Goal: Obtain resource: Obtain resource

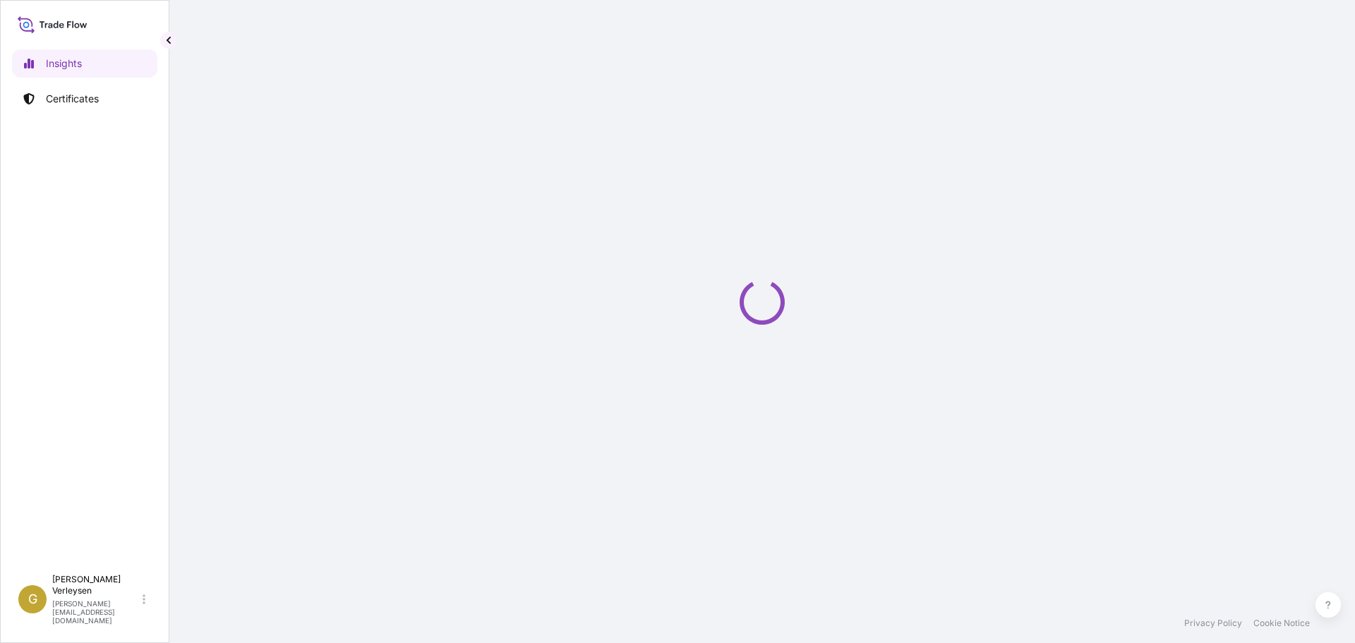
select select "2025"
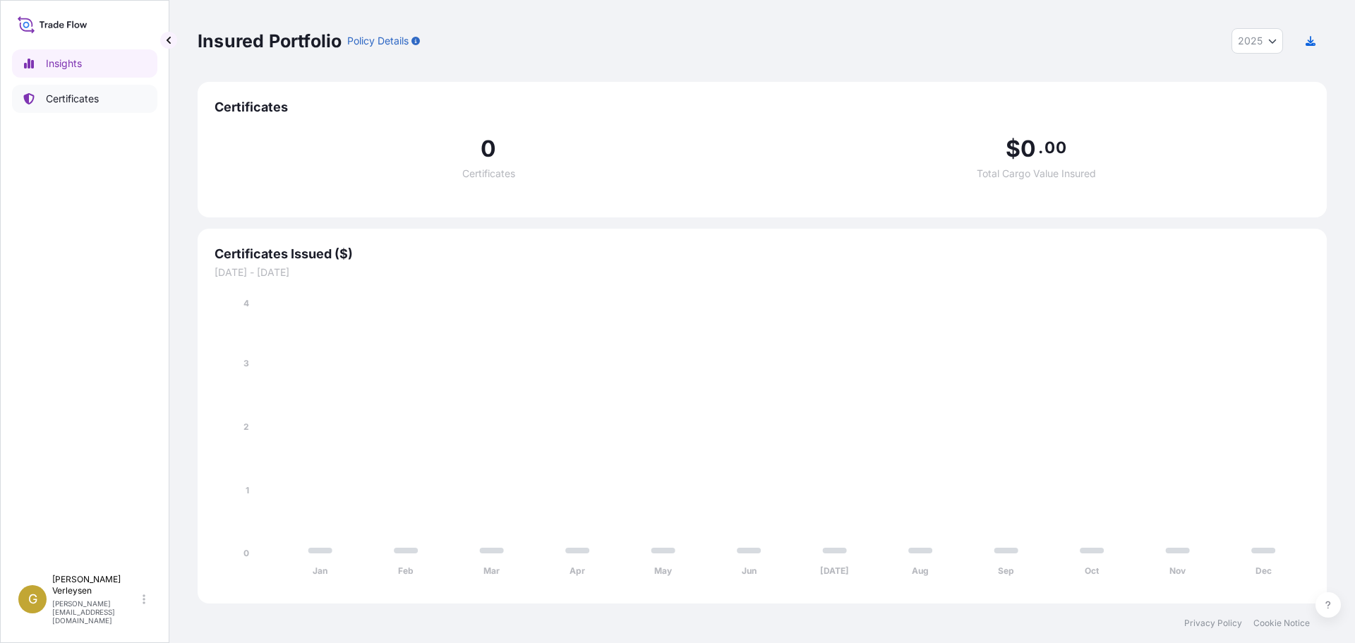
click at [87, 88] on link "Certificates" at bounding box center [84, 99] width 145 height 28
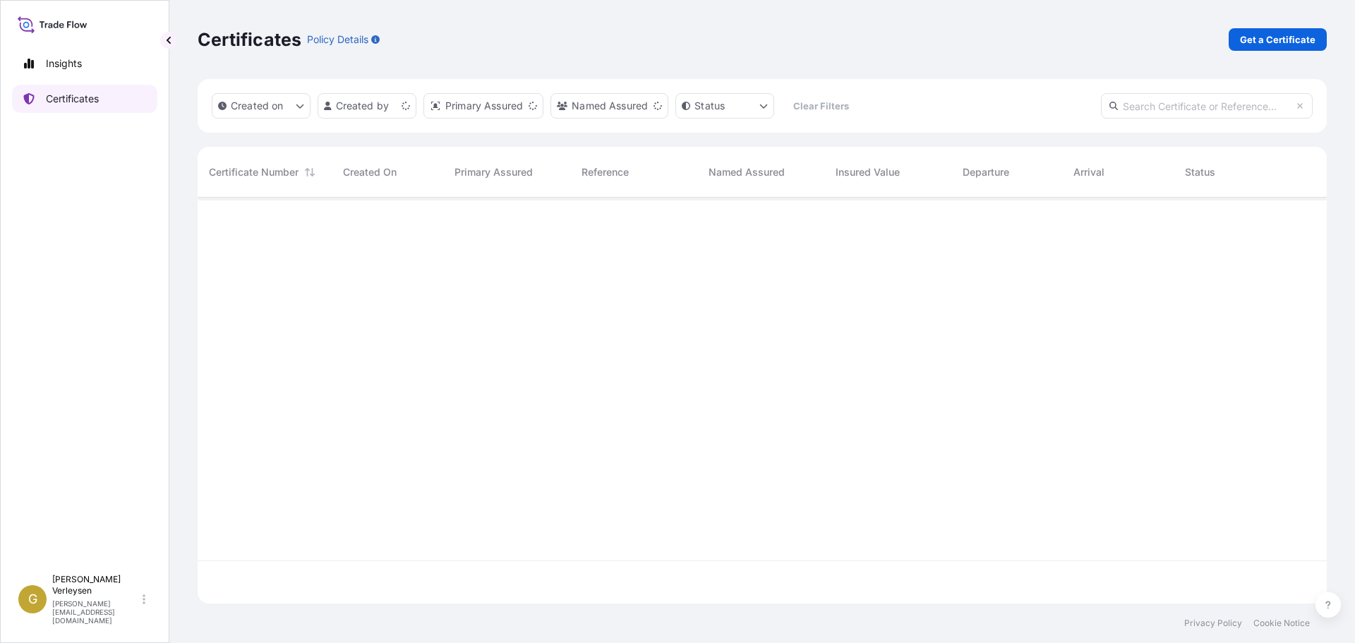
scroll to position [403, 1118]
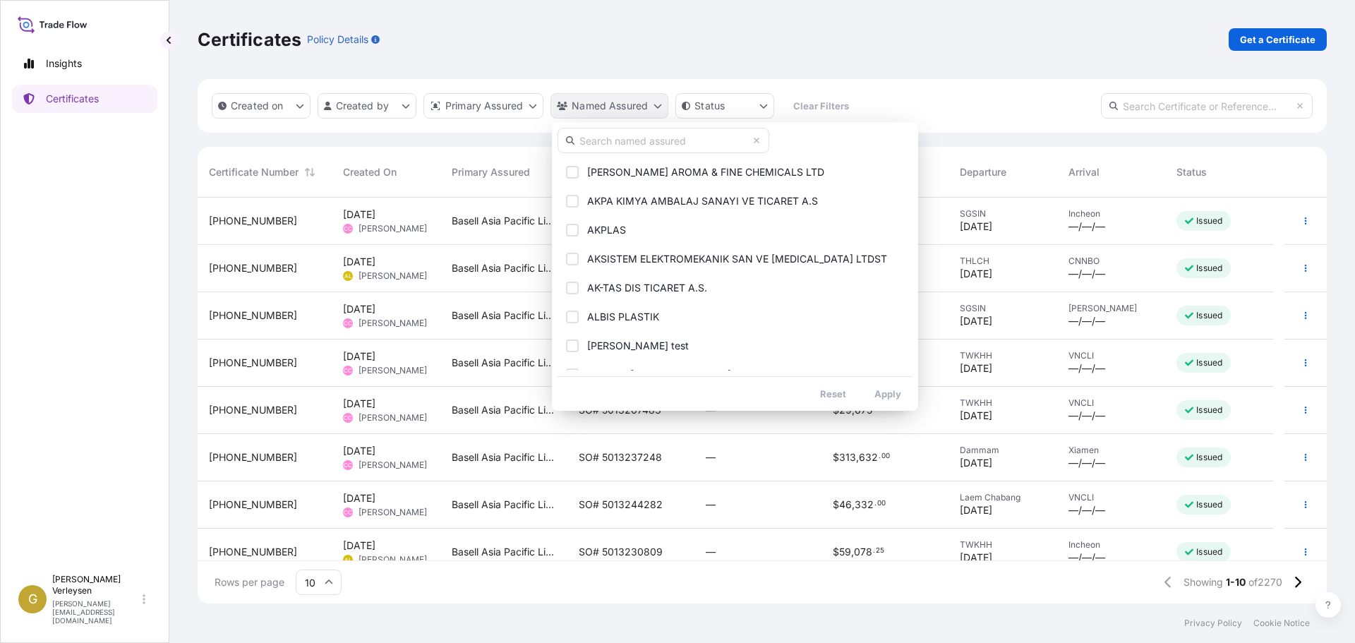
click at [601, 104] on html "Insights Certificates G [PERSON_NAME] [PERSON_NAME][EMAIL_ADDRESS][DOMAIN_NAME]…" at bounding box center [677, 321] width 1355 height 643
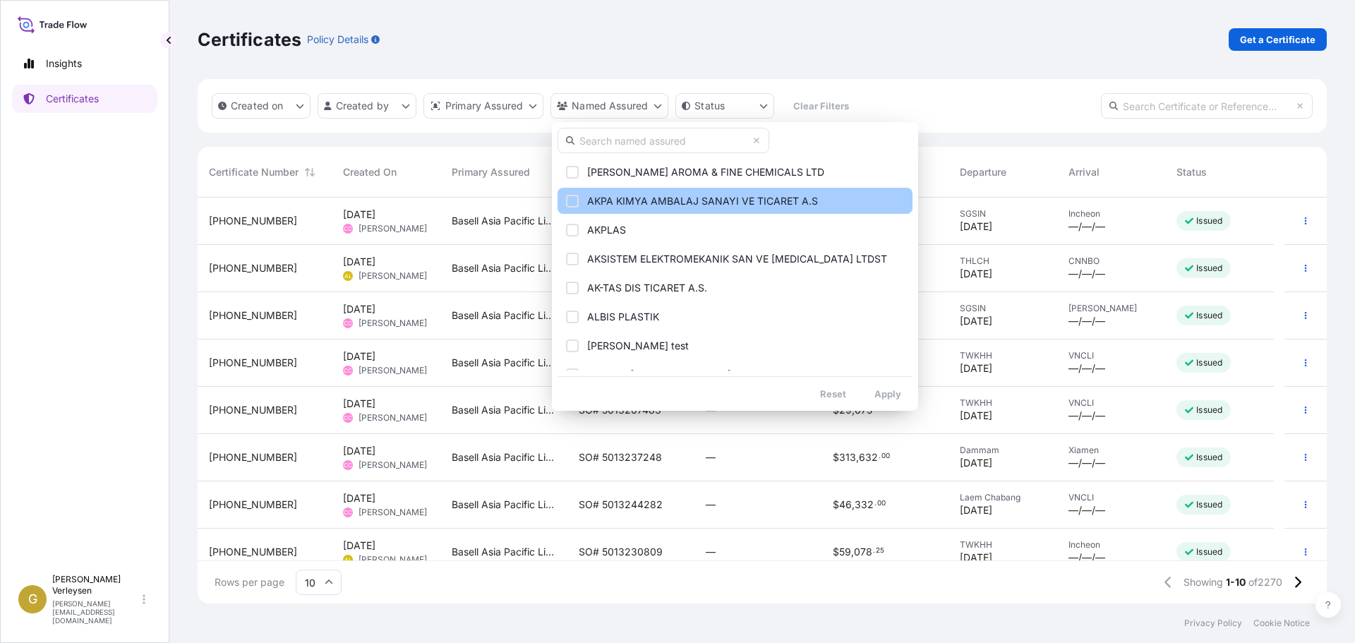
click at [578, 207] on button "AKPA KIMYA AMBALAJ SANAYI VE TICARET A.S" at bounding box center [734, 201] width 355 height 26
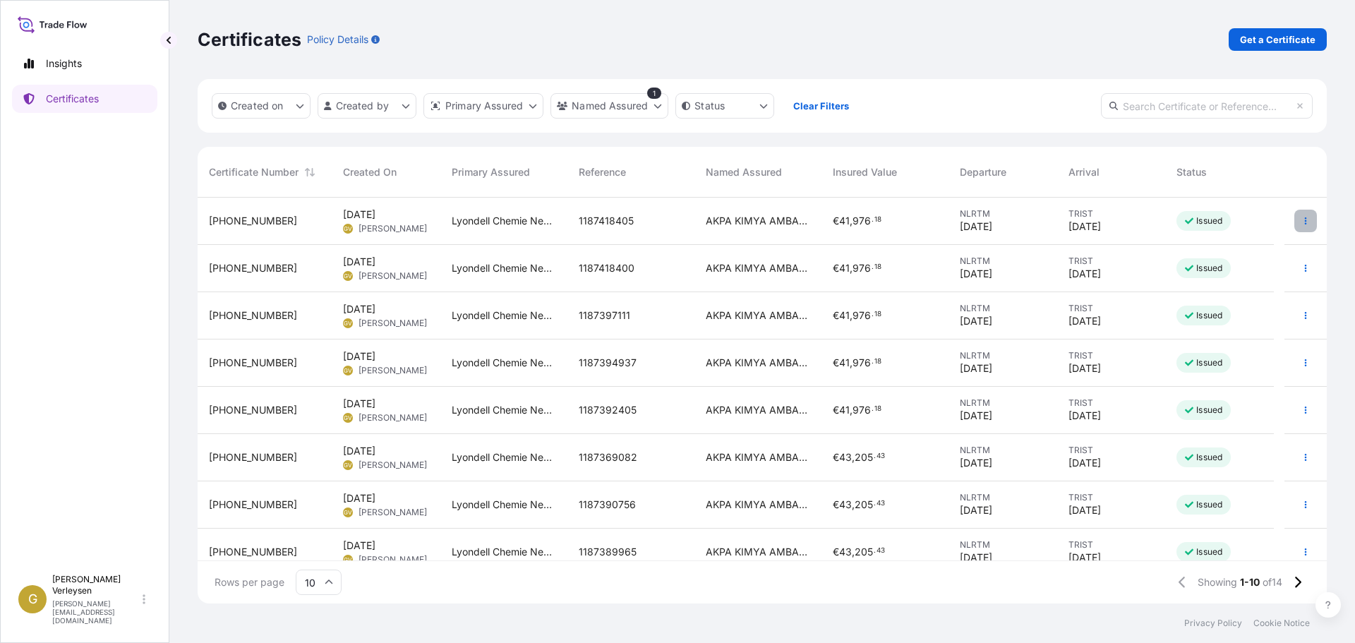
click at [1294, 229] on button "button" at bounding box center [1305, 221] width 23 height 23
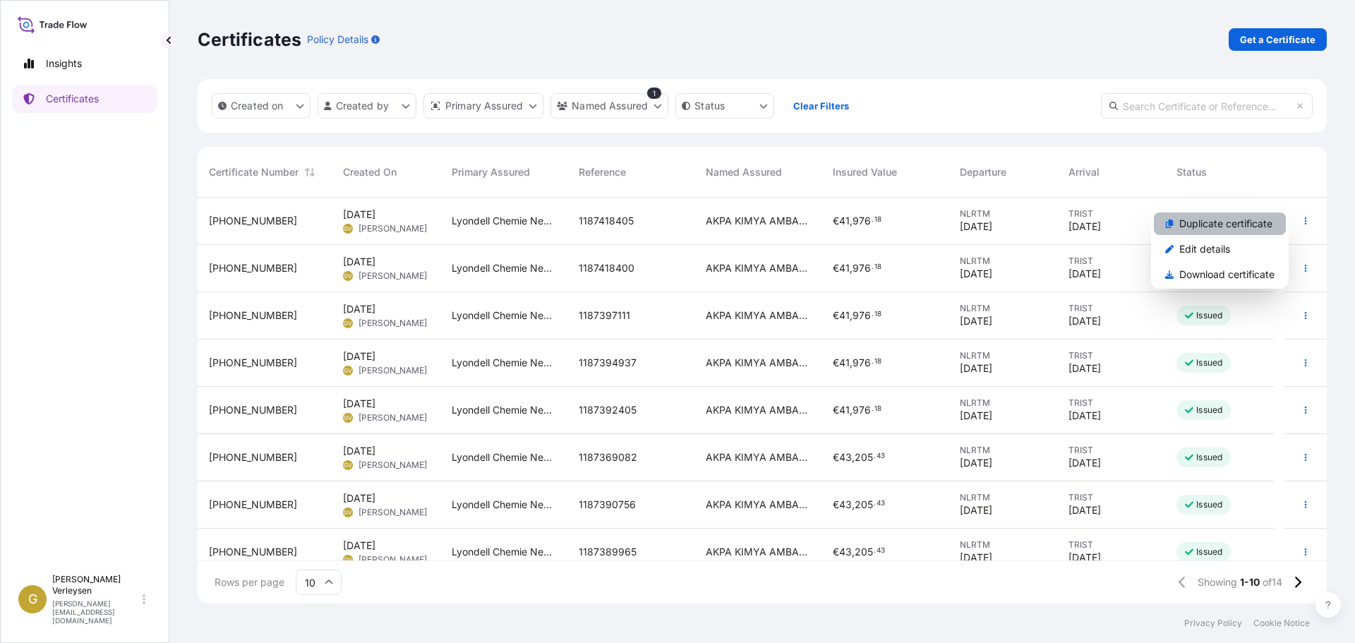
click at [1231, 227] on p "Duplicate certificate" at bounding box center [1225, 224] width 93 height 14
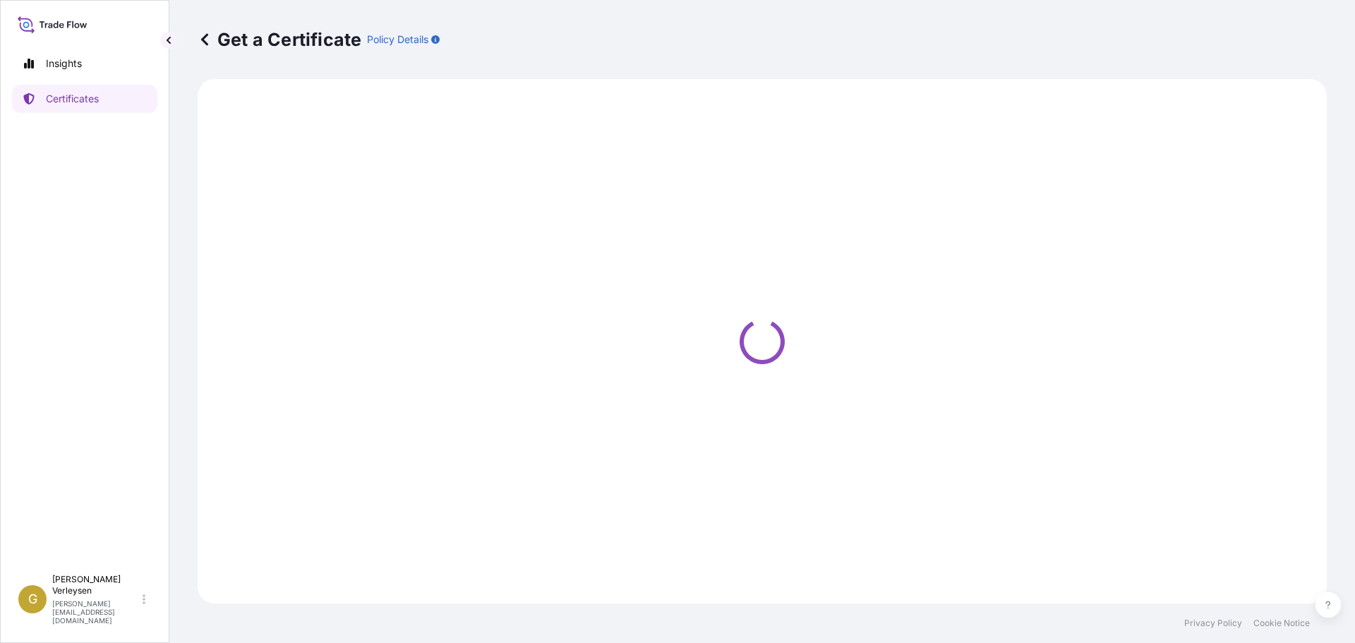
select select "Sea"
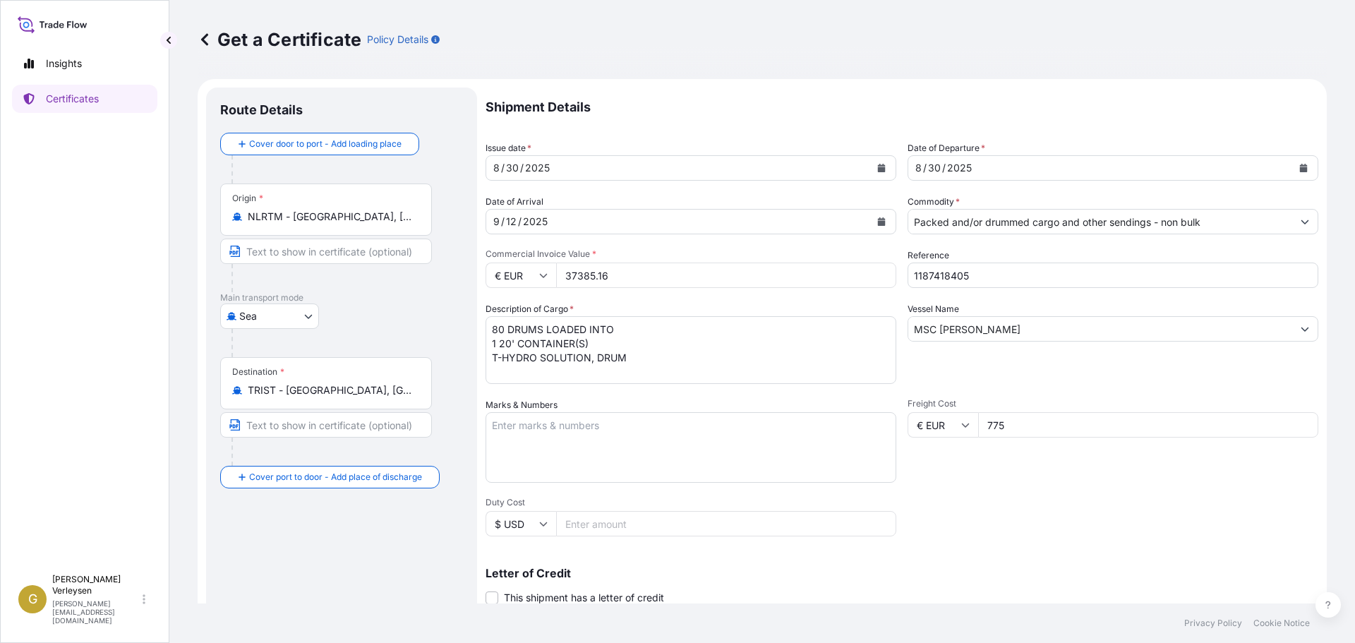
select select "32165"
click at [593, 165] on div "[DATE]" at bounding box center [678, 167] width 384 height 25
click at [878, 171] on icon "Calendar" at bounding box center [882, 168] width 8 height 8
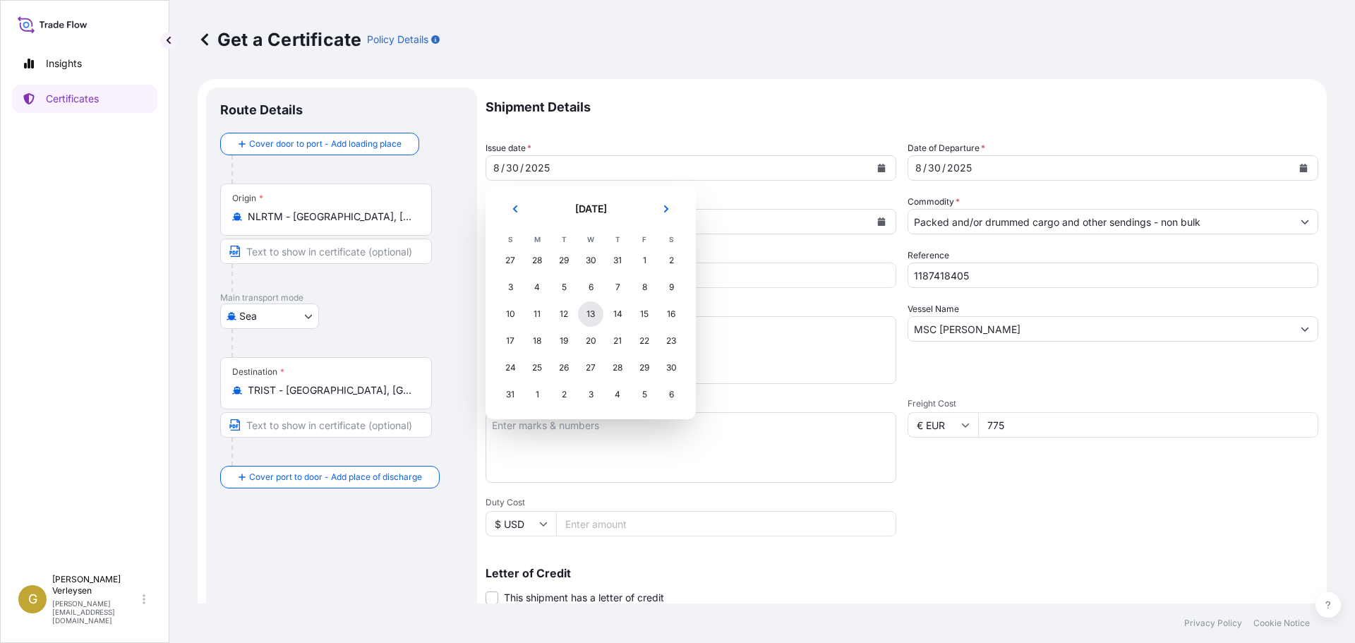
click at [595, 318] on div "13" at bounding box center [590, 313] width 25 height 25
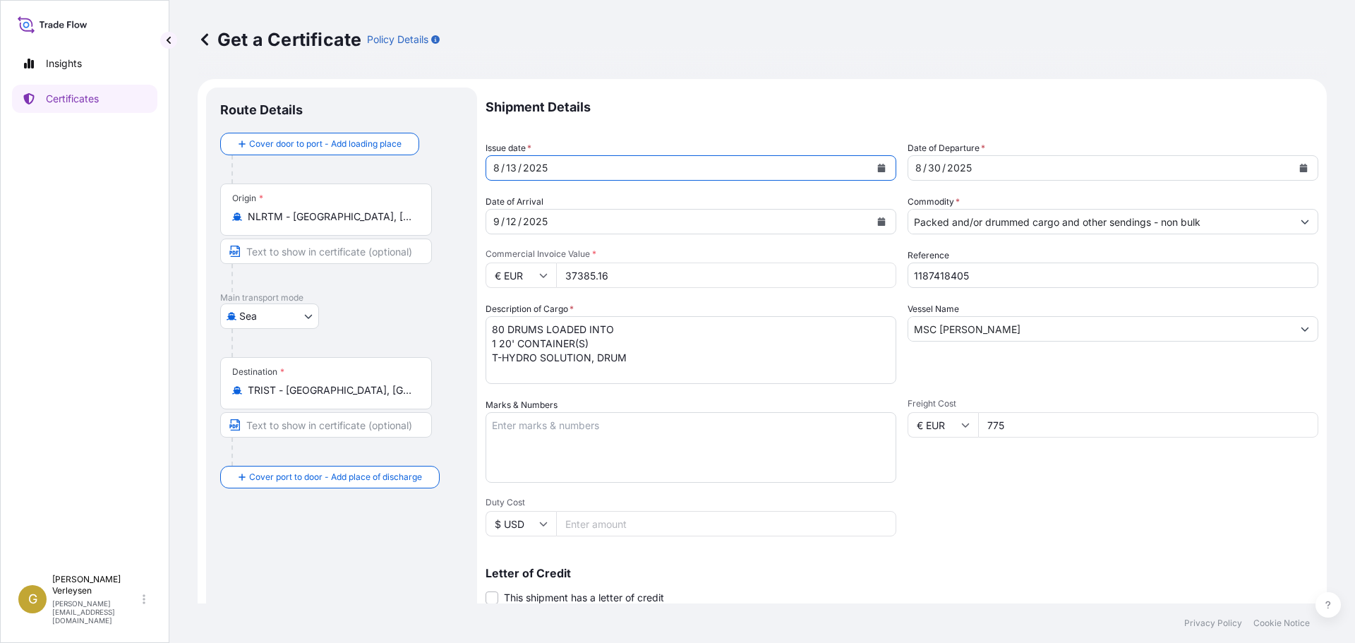
click at [878, 165] on icon "Calendar" at bounding box center [882, 168] width 8 height 8
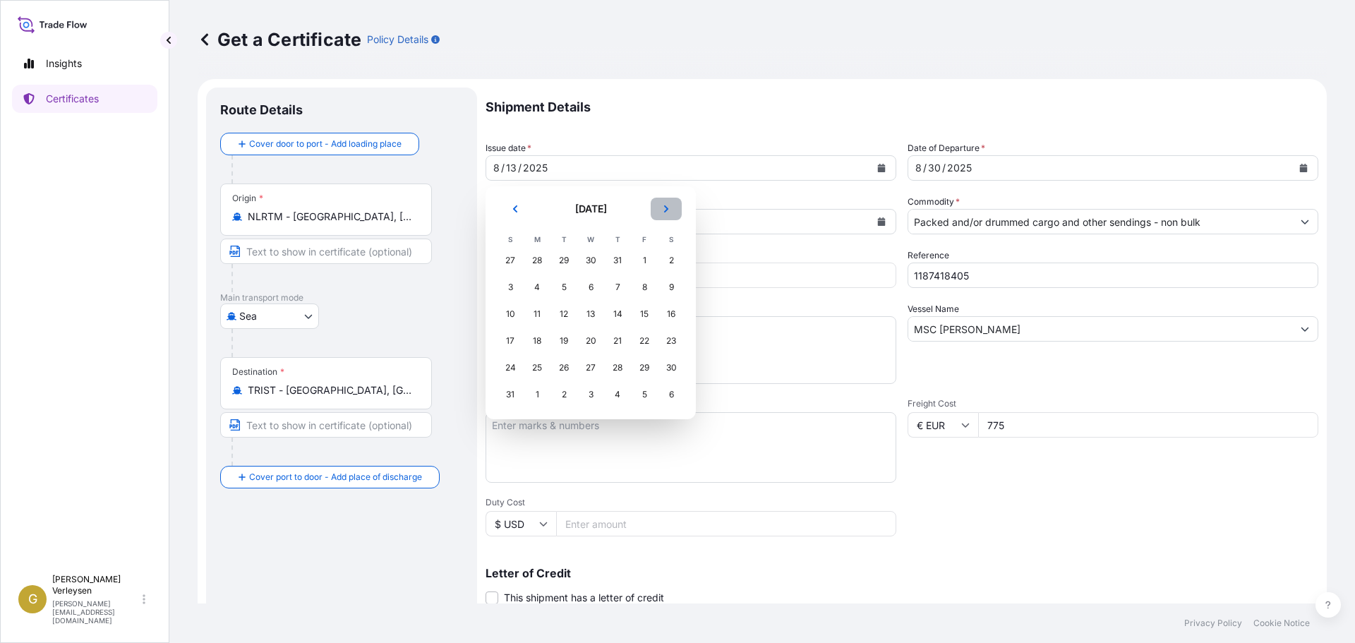
click at [667, 206] on icon "Next" at bounding box center [666, 209] width 8 height 8
click at [671, 289] on div "13" at bounding box center [670, 286] width 25 height 25
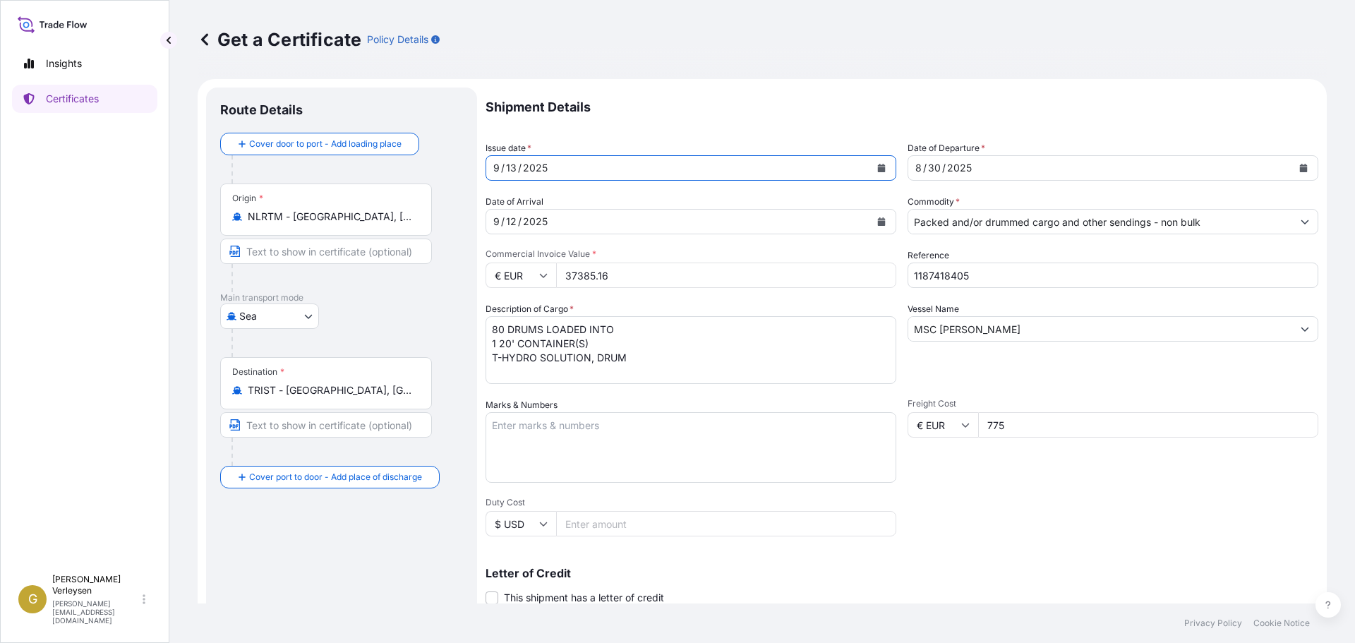
click at [1299, 169] on icon "Calendar" at bounding box center [1303, 168] width 8 height 8
click at [870, 221] on button "Calendar" at bounding box center [881, 221] width 23 height 23
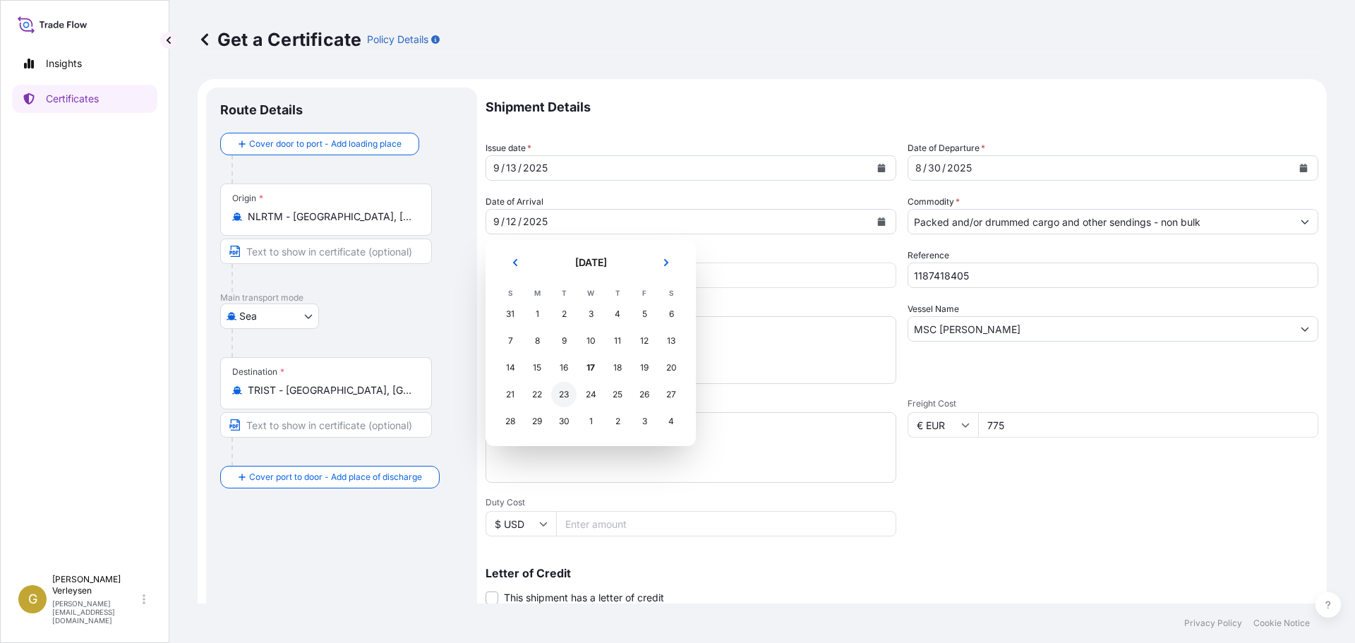
click at [569, 389] on div "23" at bounding box center [563, 394] width 25 height 25
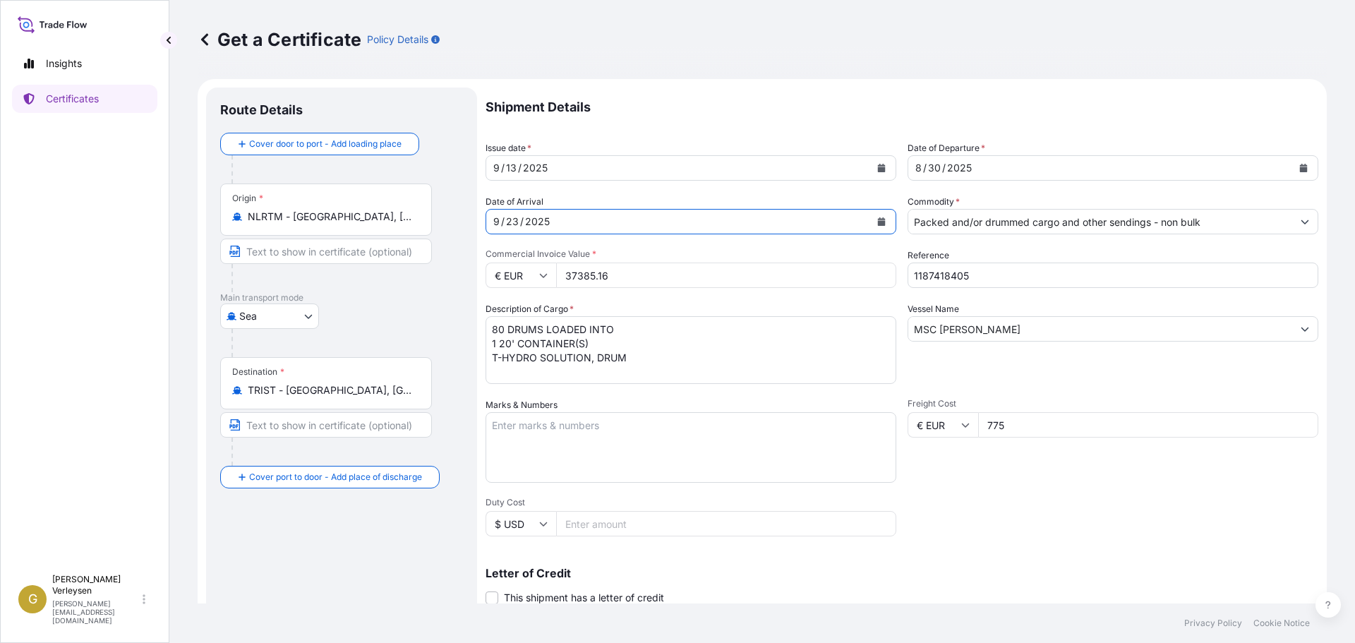
click at [1292, 163] on button "Calendar" at bounding box center [1303, 168] width 23 height 23
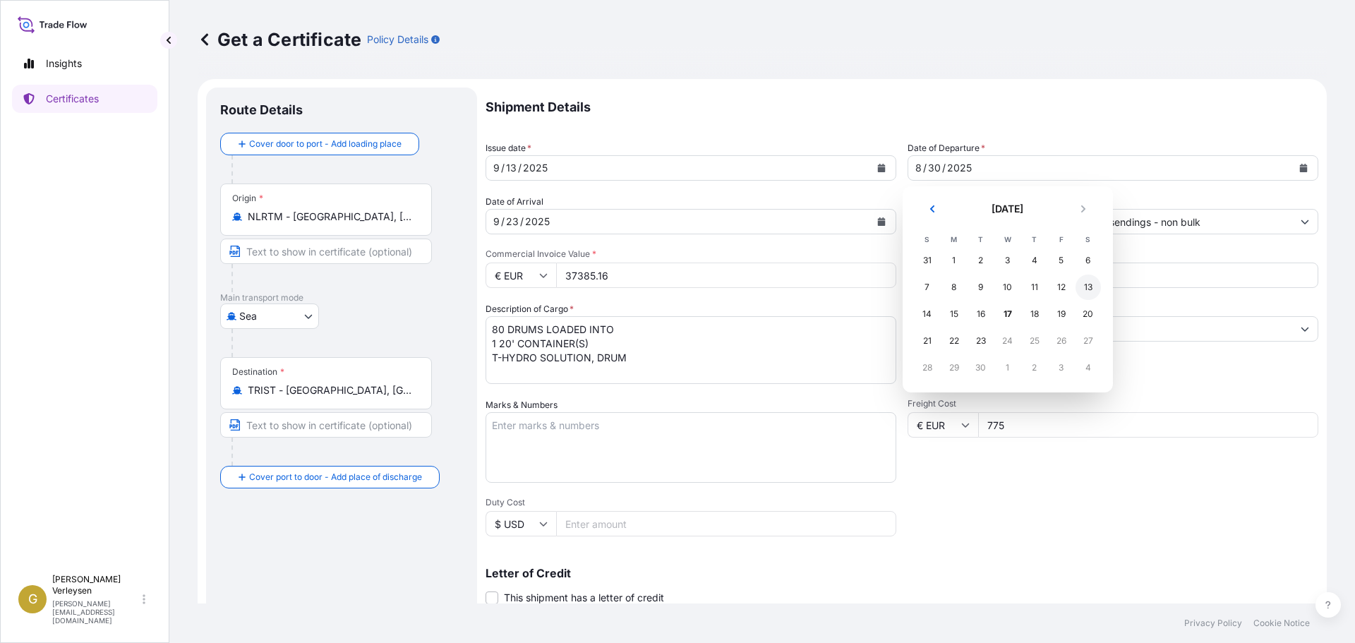
click at [1096, 288] on div "13" at bounding box center [1087, 286] width 25 height 25
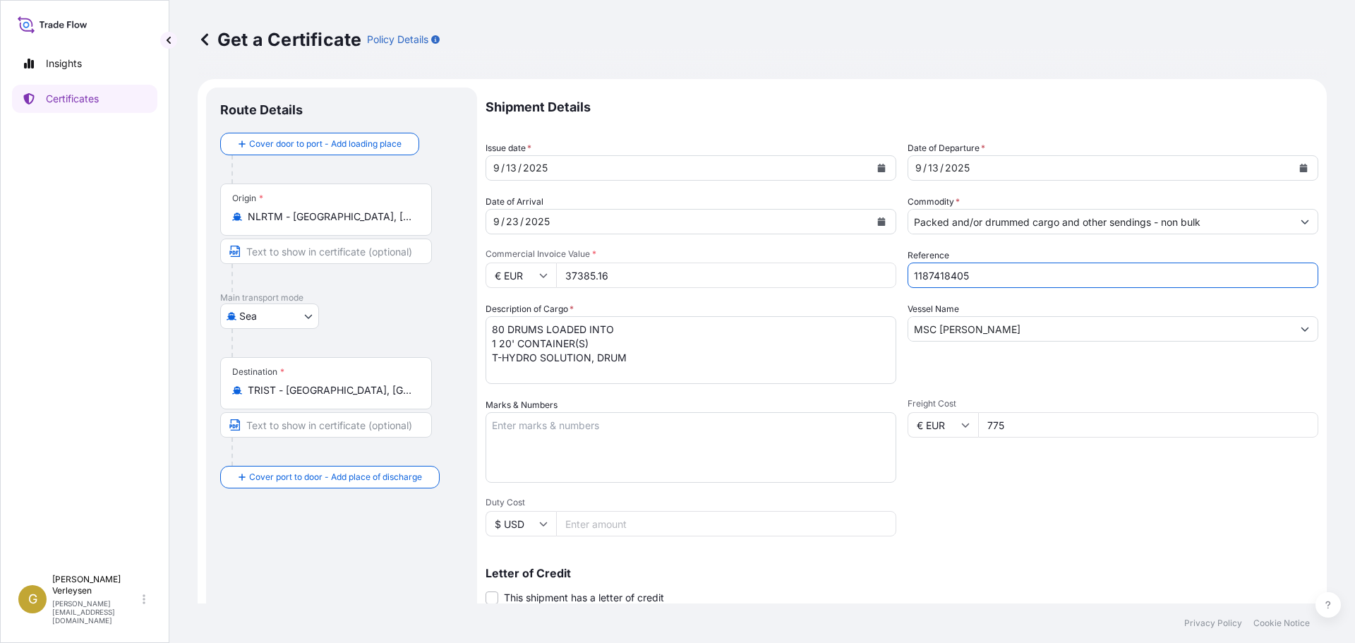
drag, startPoint x: 897, startPoint y: 274, endPoint x: 737, endPoint y: 270, distance: 160.2
click at [750, 270] on div "Shipment Details Issue date * [DATE] Date of Departure * [DATE] Date of Arrival…" at bounding box center [901, 423] width 833 height 672
paste input "9"
type input "1187418409"
click at [989, 331] on input "MSC [PERSON_NAME]" at bounding box center [1100, 328] width 384 height 25
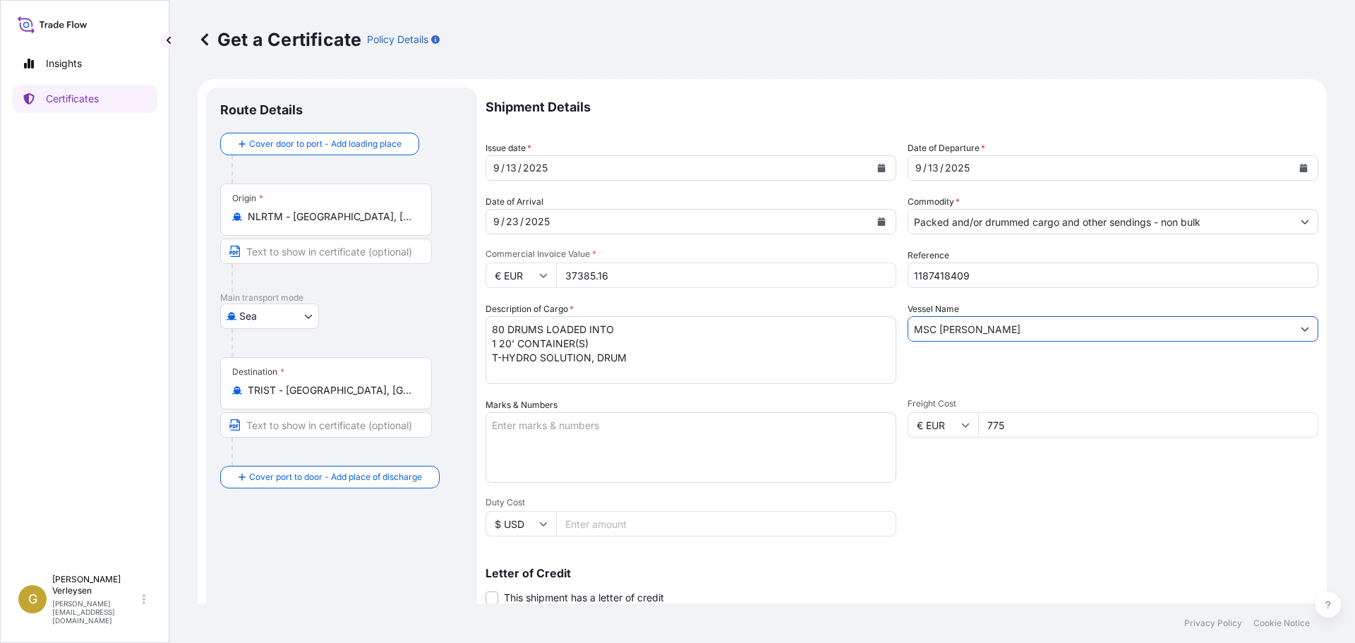
drag, startPoint x: 989, startPoint y: 331, endPoint x: 852, endPoint y: 329, distance: 137.6
click at [852, 329] on div "Shipment Details Issue date * [DATE] Date of Departure * [DATE] Date of Arrival…" at bounding box center [901, 423] width 833 height 672
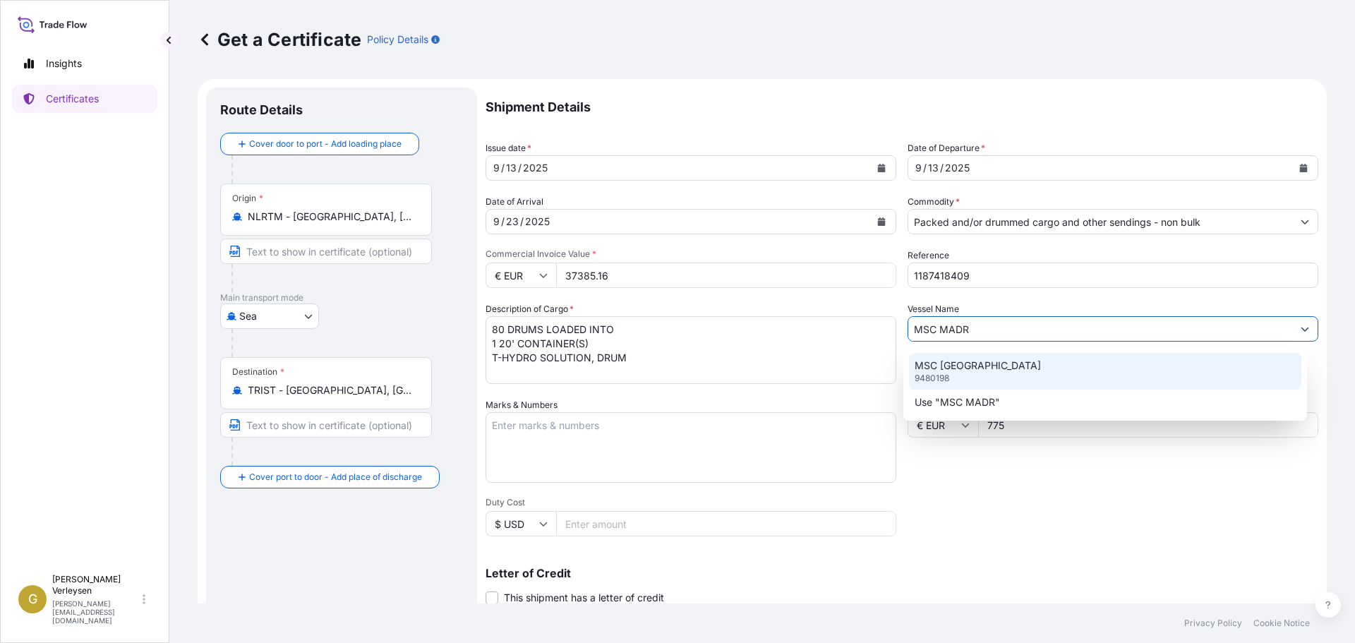
click at [1033, 367] on div "MSC MADRID 9480198" at bounding box center [1105, 371] width 393 height 37
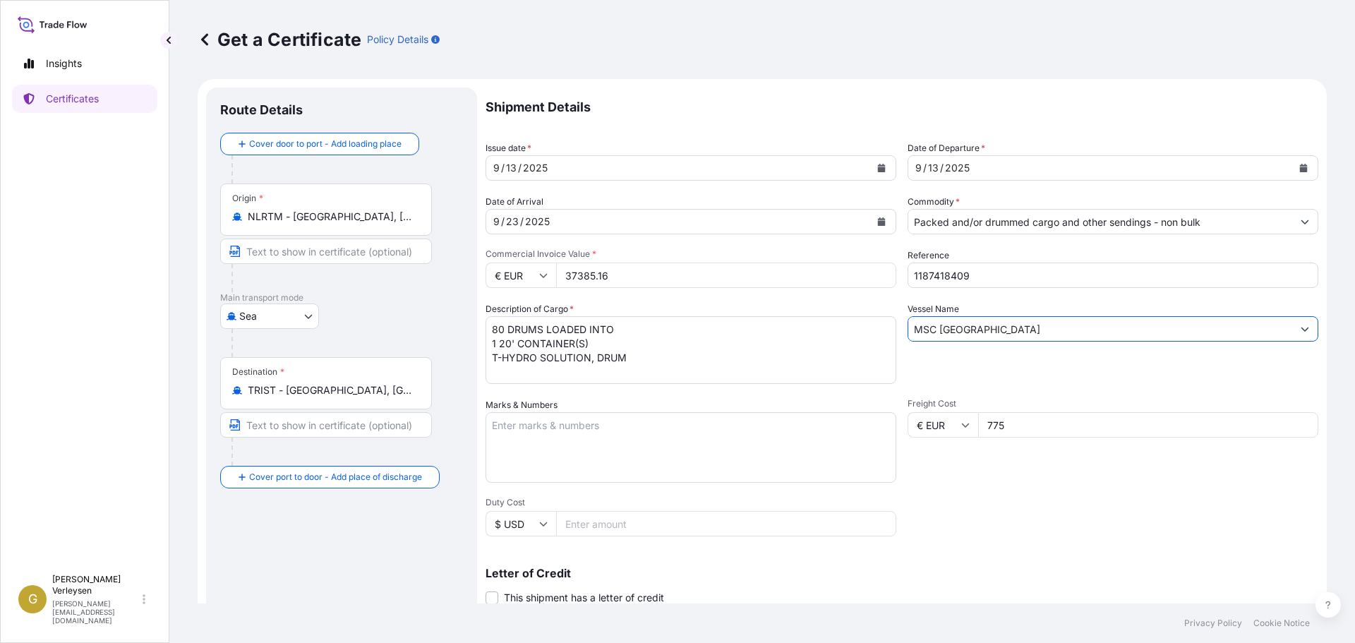
type input "MSC [GEOGRAPHIC_DATA]"
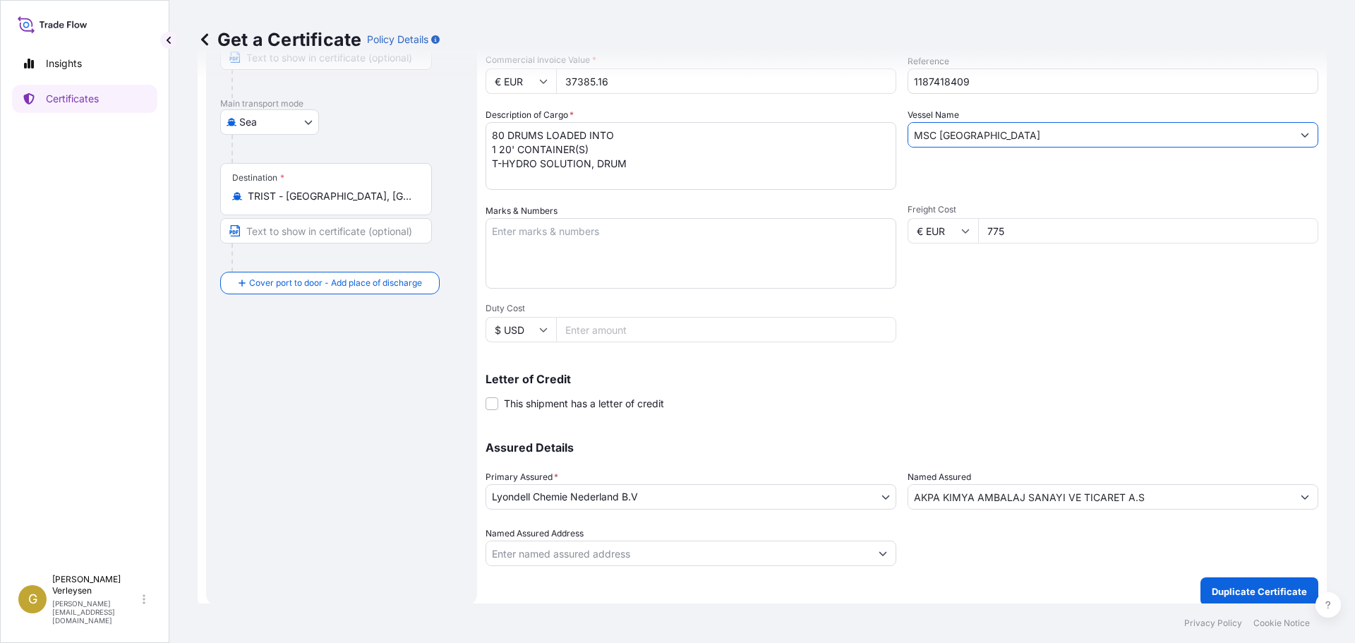
scroll to position [205, 0]
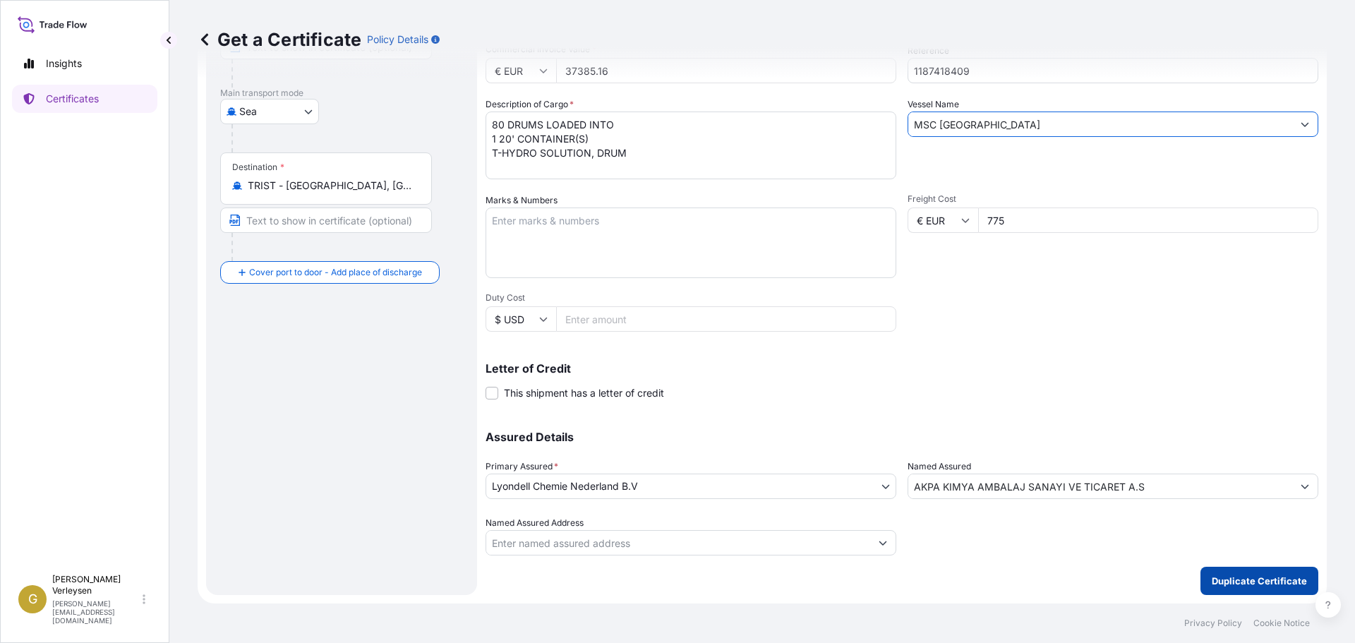
click at [1247, 588] on button "Duplicate Certificate" at bounding box center [1259, 581] width 118 height 28
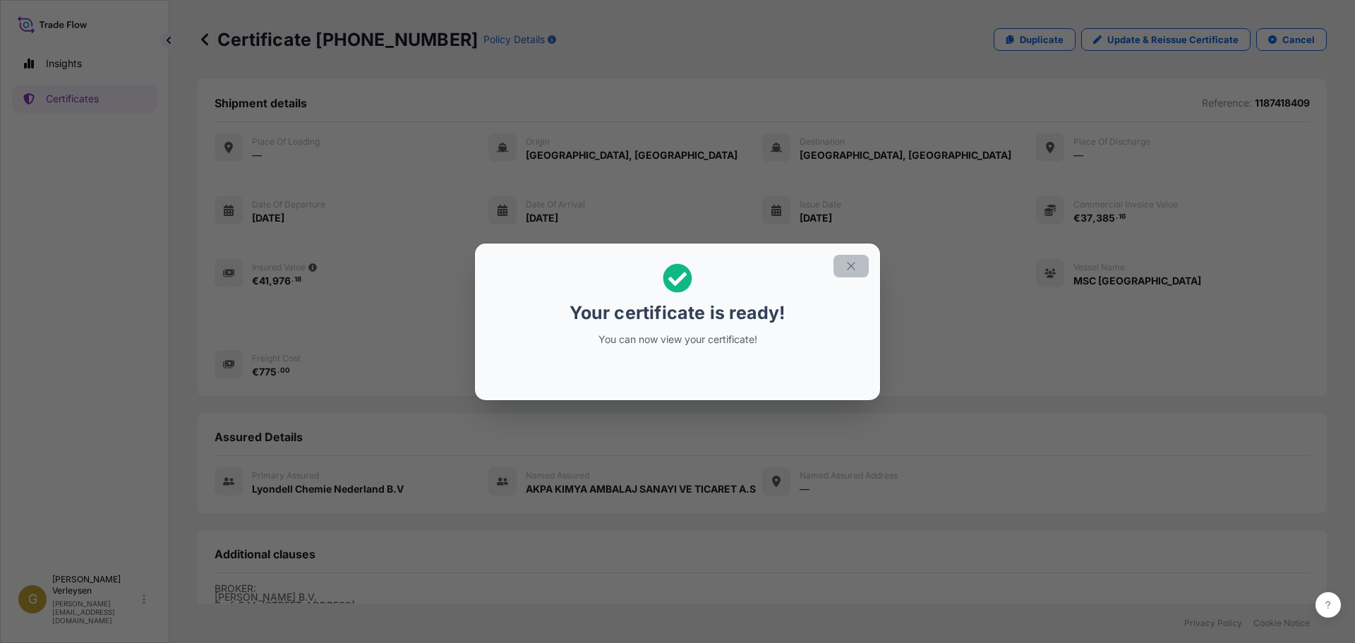
click at [845, 265] on icon "button" at bounding box center [851, 266] width 13 height 13
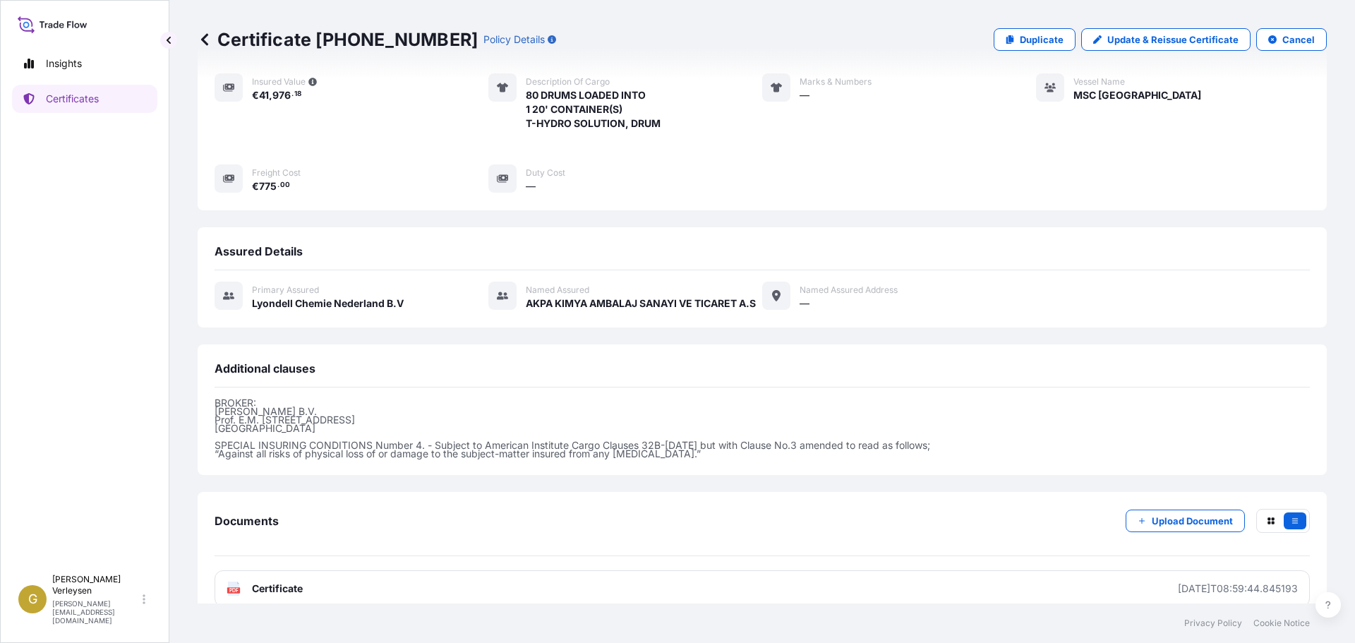
scroll to position [206, 0]
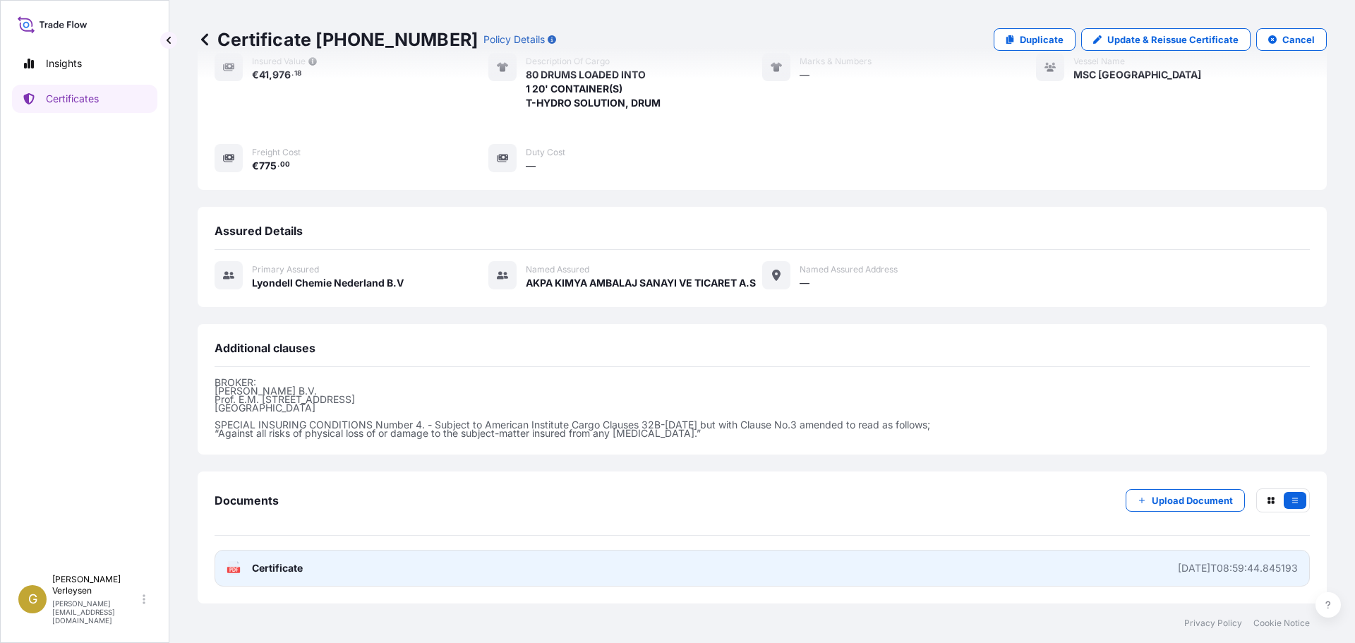
click at [1212, 579] on link "PDF Certificate [DATE]T08:59:44.845193" at bounding box center [761, 568] width 1095 height 37
